Goal: Obtain resource: Download file/media

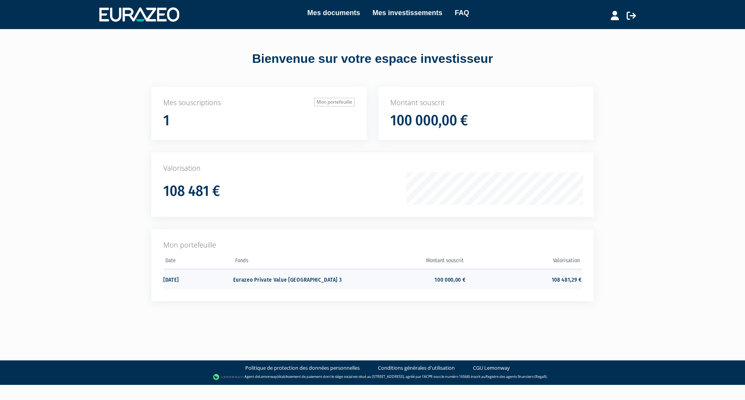
click at [243, 277] on td "Eurazeo Private Value [GEOGRAPHIC_DATA] 3" at bounding box center [291, 279] width 116 height 21
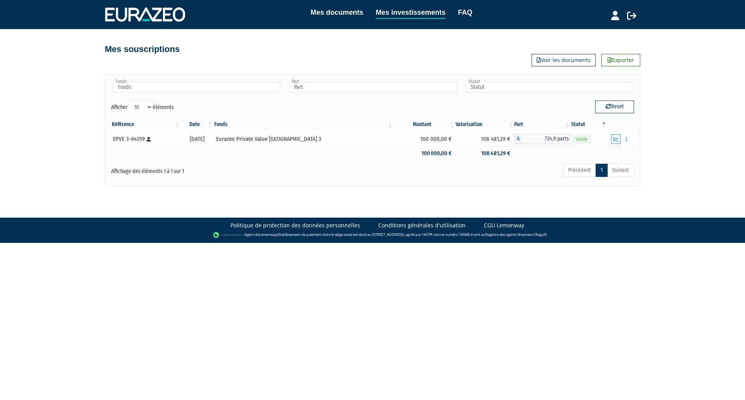
click at [619, 139] on icon "button" at bounding box center [616, 139] width 5 height 5
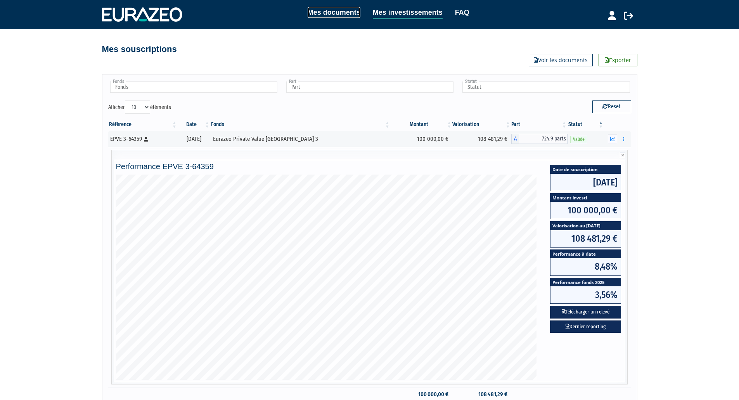
click at [321, 15] on link "Mes documents" at bounding box center [334, 12] width 53 height 11
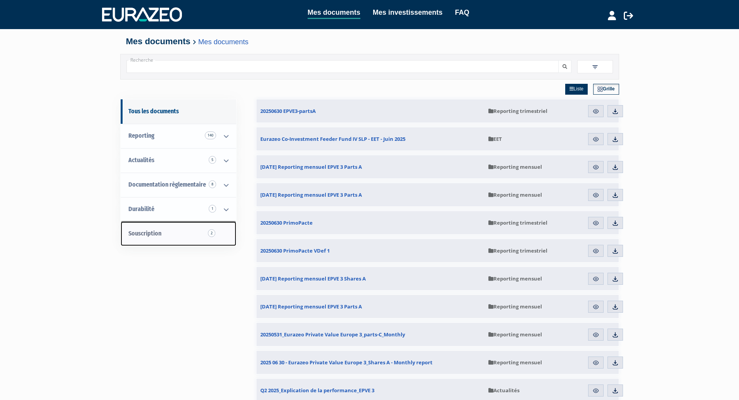
click at [184, 231] on link "Souscription 2" at bounding box center [179, 234] width 116 height 24
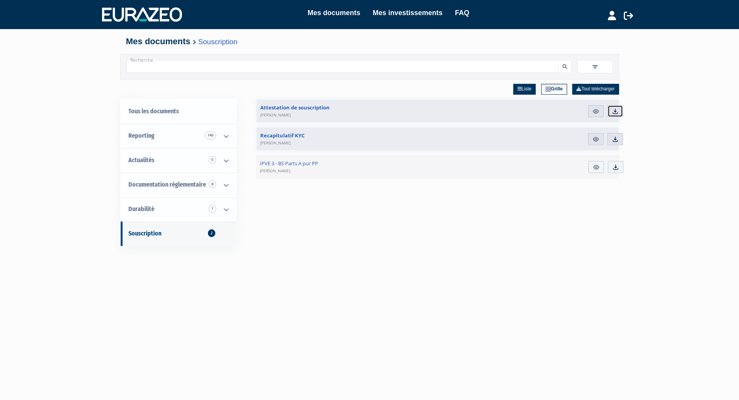
click at [617, 113] on img at bounding box center [615, 111] width 7 height 7
click at [593, 168] on img at bounding box center [596, 167] width 7 height 7
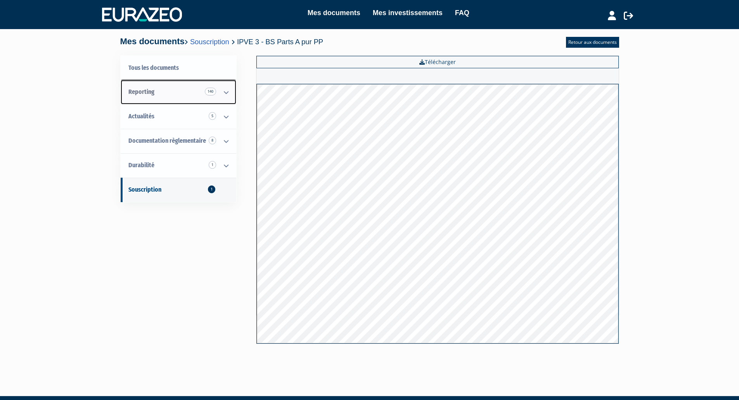
click at [145, 93] on span "Reporting 140" at bounding box center [141, 91] width 26 height 7
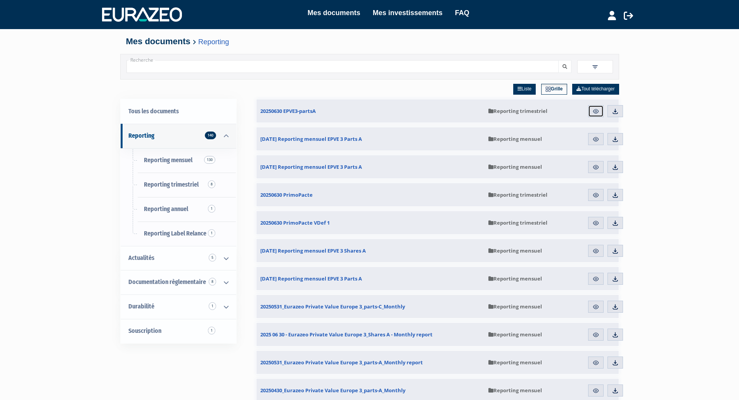
click at [599, 111] on img at bounding box center [596, 111] width 7 height 7
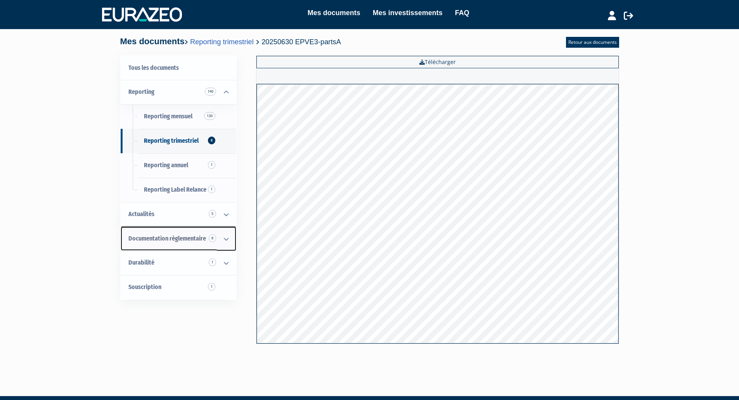
click at [144, 233] on link "Documentation règlementaire 8" at bounding box center [179, 239] width 116 height 24
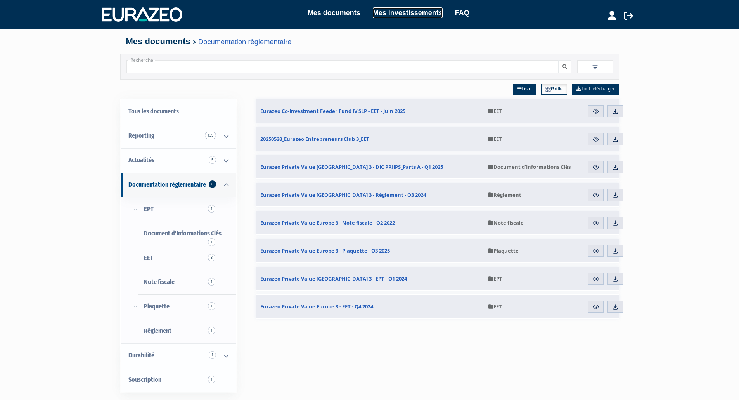
click at [380, 11] on link "Mes investissements" at bounding box center [408, 12] width 70 height 11
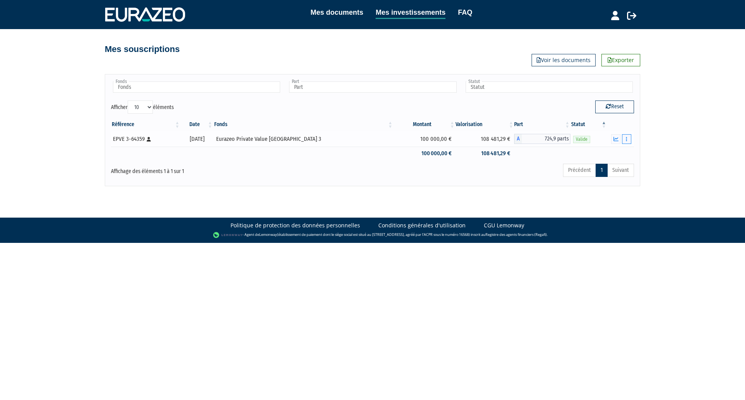
click at [626, 139] on icon "button" at bounding box center [626, 139] width 1 height 5
click at [626, 145] on td "Documents Rachat libre" at bounding box center [620, 139] width 27 height 16
click at [626, 142] on button "button" at bounding box center [626, 139] width 9 height 10
click at [609, 153] on link "Documents" at bounding box center [609, 153] width 39 height 13
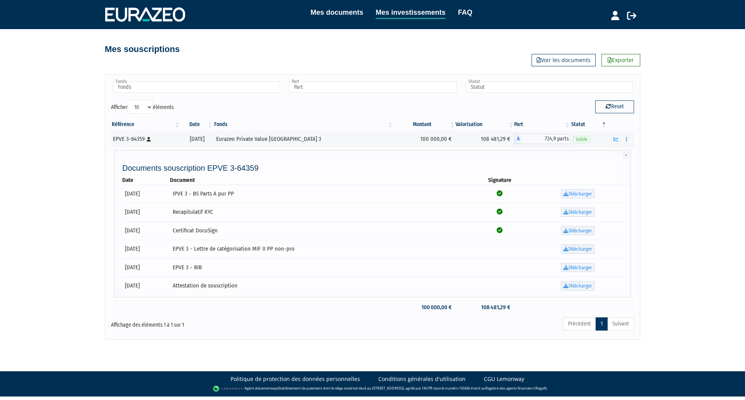
click at [577, 196] on link "Télécharger" at bounding box center [577, 193] width 33 height 9
